Goal: Check status: Check status

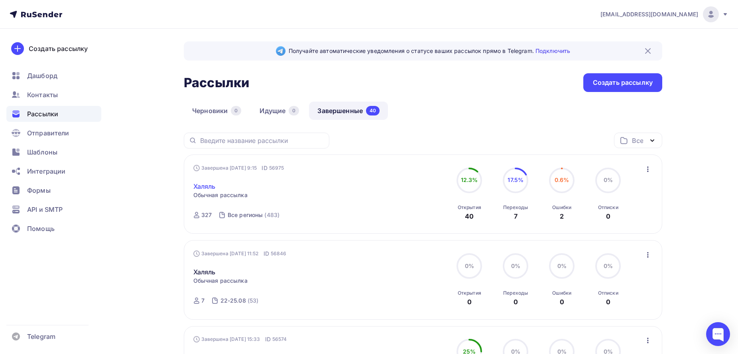
click at [204, 186] on link "Халяль" at bounding box center [204, 187] width 22 height 10
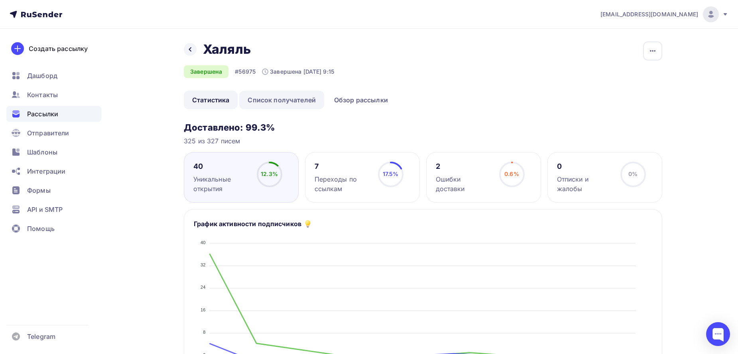
click at [269, 100] on link "Список получателей" at bounding box center [281, 100] width 85 height 18
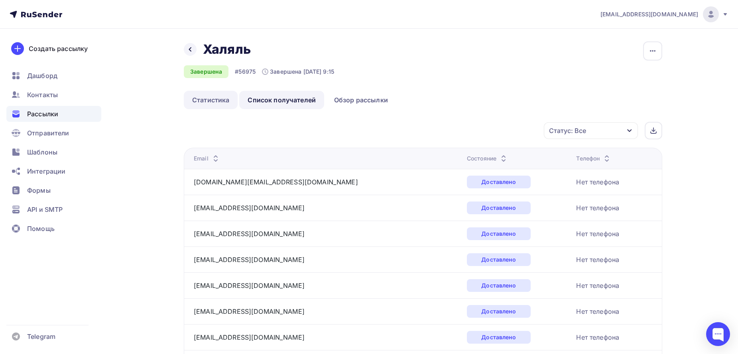
click at [229, 98] on link "Статистика" at bounding box center [211, 100] width 54 height 18
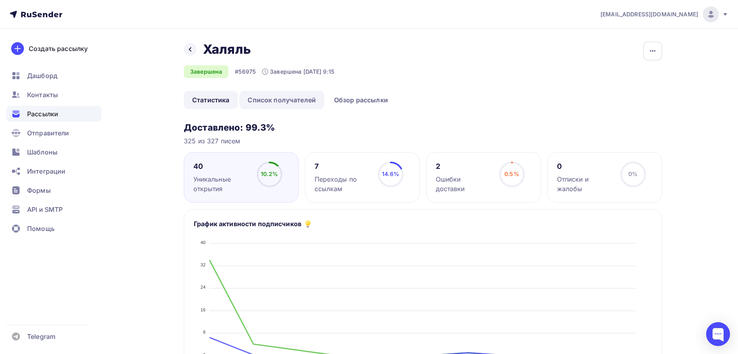
click at [289, 103] on link "Список получателей" at bounding box center [281, 100] width 85 height 18
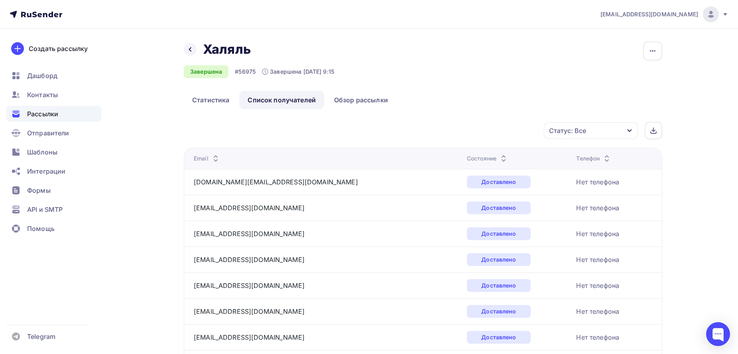
click at [464, 153] on th "Состояние" at bounding box center [518, 158] width 109 height 21
click at [467, 157] on div "Состояние" at bounding box center [487, 159] width 41 height 8
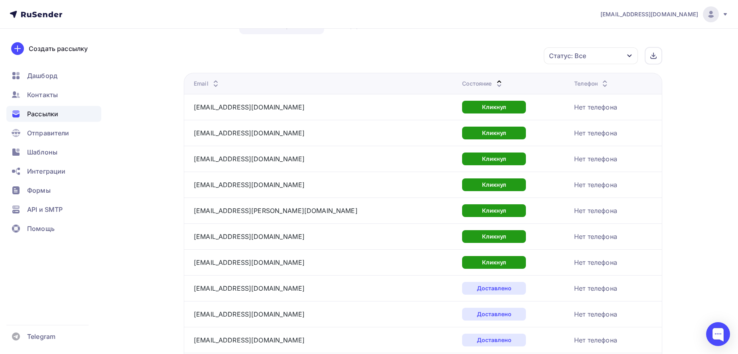
scroll to position [93, 0]
